Goal: Transaction & Acquisition: Purchase product/service

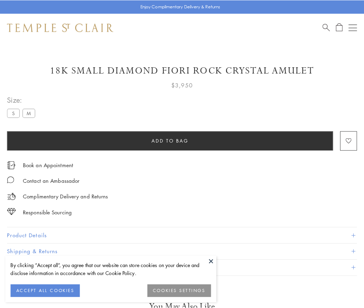
scroll to position [14, 0]
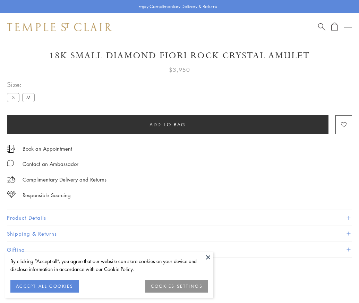
click at [167, 124] on span "Add to bag" at bounding box center [167, 125] width 36 height 8
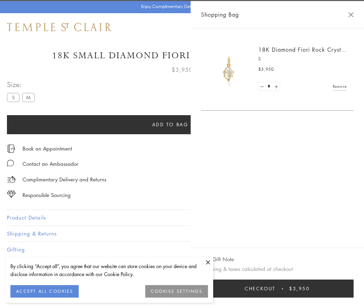
click at [349, 288] on button "Checkout $3,950" at bounding box center [277, 288] width 153 height 18
